Goal: Task Accomplishment & Management: Manage account settings

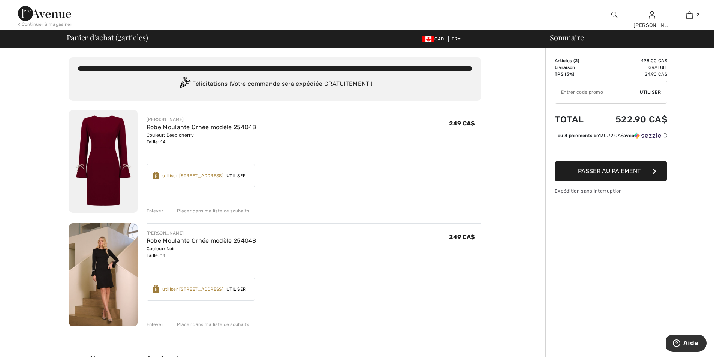
click at [184, 211] on div "Placer dans ma liste de souhaits" at bounding box center [209, 211] width 79 height 7
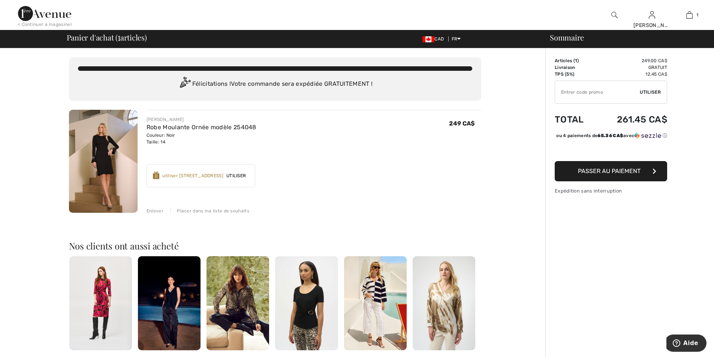
click at [205, 210] on div "Placer dans ma liste de souhaits" at bounding box center [209, 211] width 79 height 7
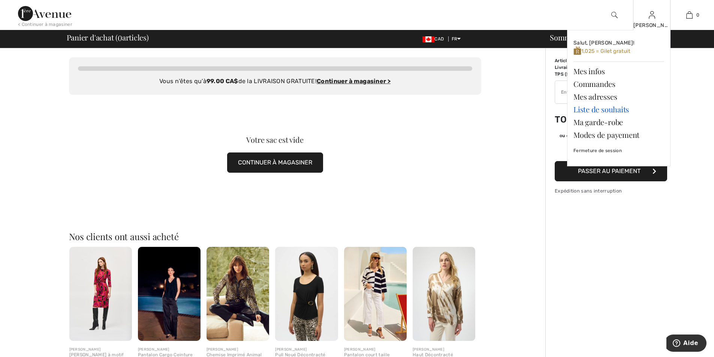
click at [599, 111] on link "Liste de souhaits" at bounding box center [618, 109] width 91 height 13
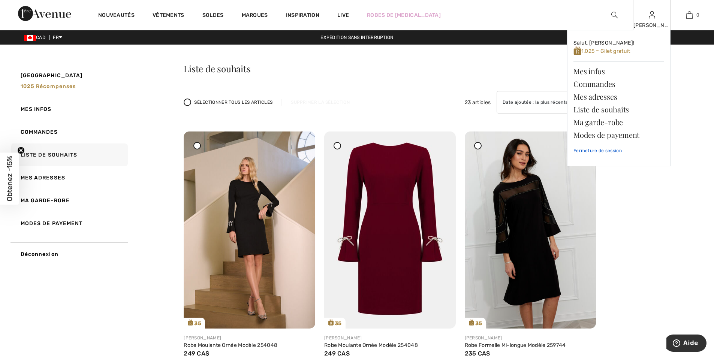
click at [610, 151] on link "Fermeture de session" at bounding box center [618, 150] width 91 height 19
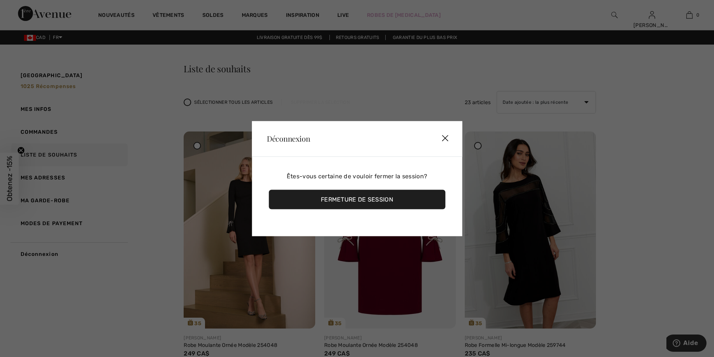
click at [351, 203] on div "Fermeture de session" at bounding box center [357, 199] width 176 height 19
